Goal: Communication & Community: Answer question/provide support

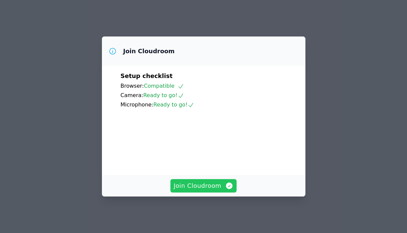
click at [216, 187] on span "Join Cloudroom" at bounding box center [204, 185] width 60 height 9
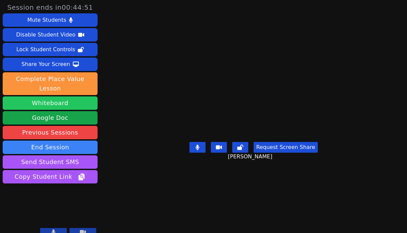
click at [53, 96] on button "Whiteboard" at bounding box center [50, 102] width 95 height 13
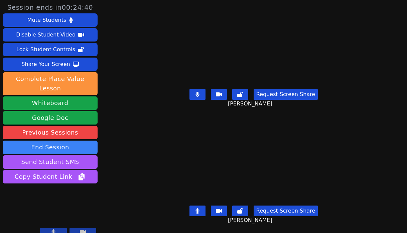
click at [196, 89] on button at bounding box center [198, 94] width 16 height 11
click at [196, 92] on icon at bounding box center [197, 94] width 7 height 5
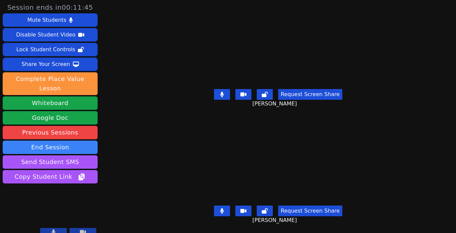
click at [223, 92] on icon at bounding box center [222, 94] width 4 height 5
click at [221, 93] on icon at bounding box center [222, 94] width 7 height 5
click at [221, 92] on icon at bounding box center [222, 94] width 4 height 5
click at [220, 92] on icon at bounding box center [222, 94] width 4 height 5
click at [213, 89] on div "Request Screen Share Camila Burgos Ortega" at bounding box center [278, 99] width 204 height 27
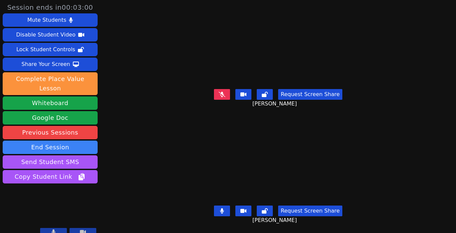
click at [219, 92] on icon at bounding box center [222, 94] width 7 height 5
